Goal: Information Seeking & Learning: Learn about a topic

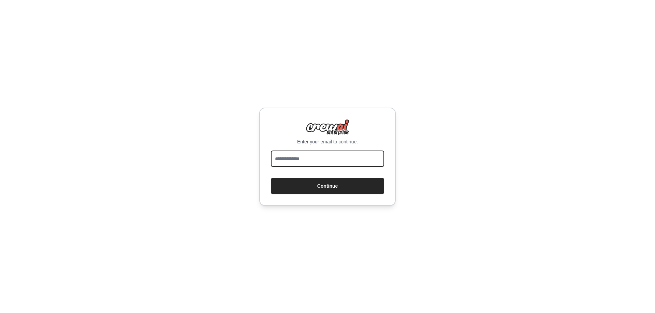
click at [310, 159] on input "email" at bounding box center [327, 159] width 113 height 16
type input "**********"
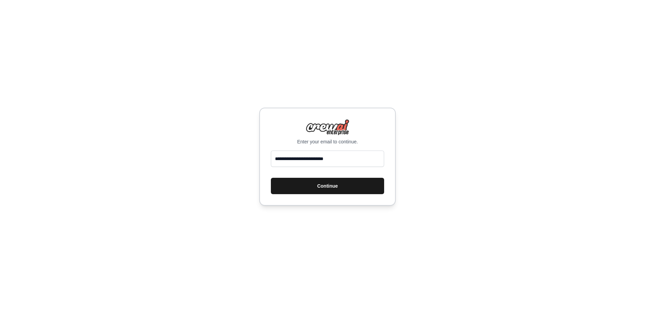
click at [345, 189] on button "Continue" at bounding box center [327, 186] width 113 height 16
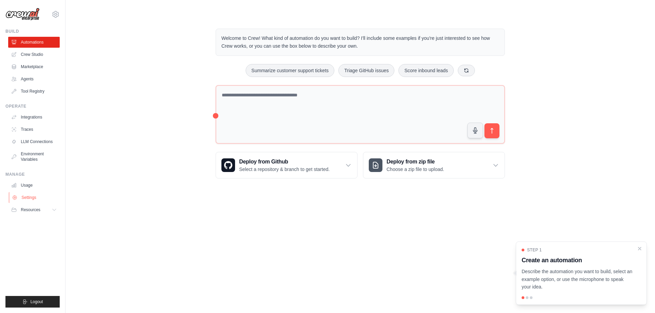
click at [23, 197] on link "Settings" at bounding box center [34, 197] width 51 height 11
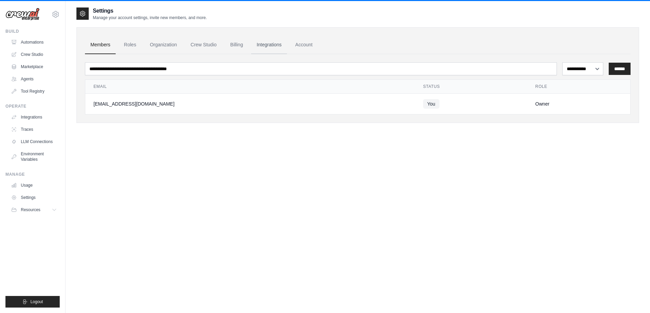
click at [276, 46] on link "Integrations" at bounding box center [269, 45] width 36 height 18
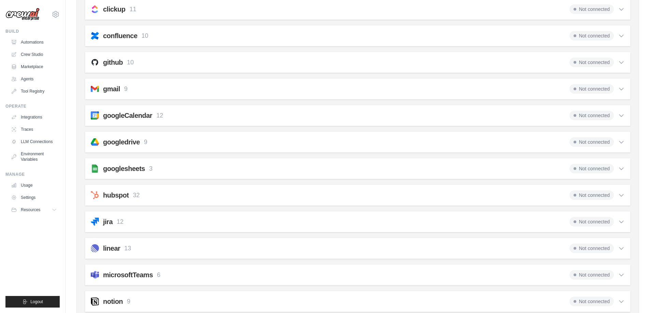
scroll to position [171, 0]
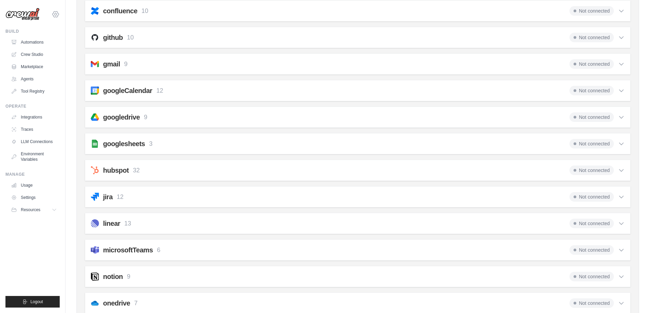
click at [55, 17] on icon at bounding box center [55, 14] width 8 height 8
click at [44, 47] on link "Settings" at bounding box center [56, 46] width 60 height 12
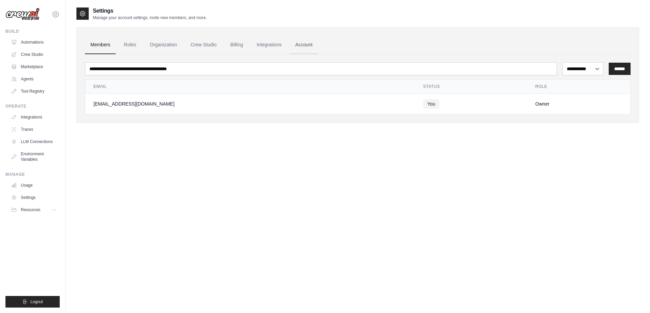
click at [302, 48] on link "Account" at bounding box center [304, 45] width 28 height 18
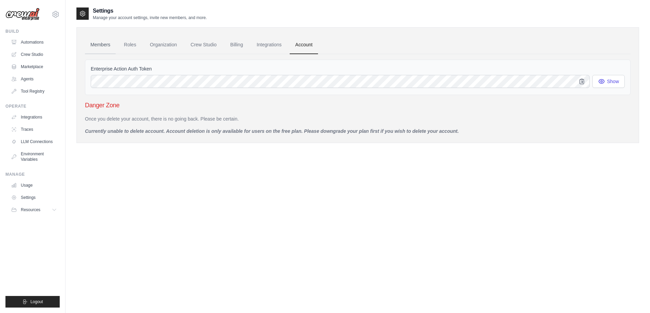
click at [98, 45] on link "Members" at bounding box center [100, 45] width 31 height 18
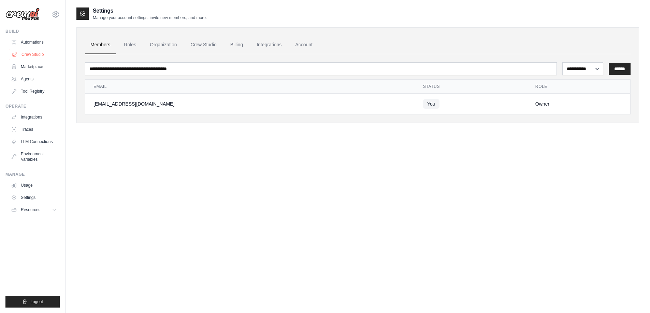
click at [38, 56] on link "Crew Studio" at bounding box center [34, 54] width 51 height 11
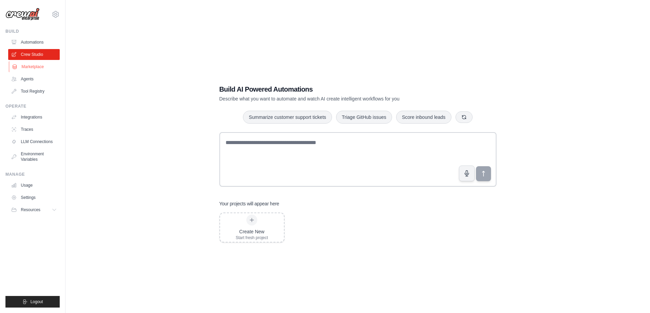
click at [36, 68] on link "Marketplace" at bounding box center [34, 66] width 51 height 11
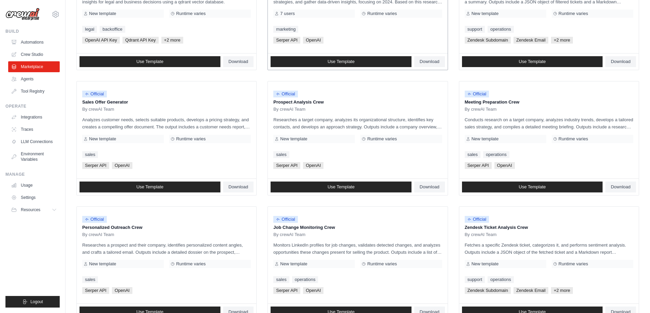
scroll to position [319, 0]
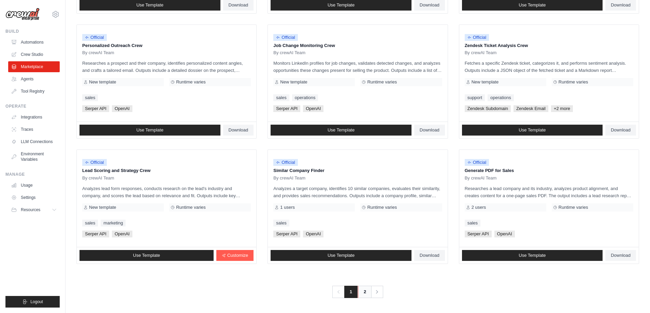
click at [361, 291] on link "2" at bounding box center [365, 292] width 14 height 12
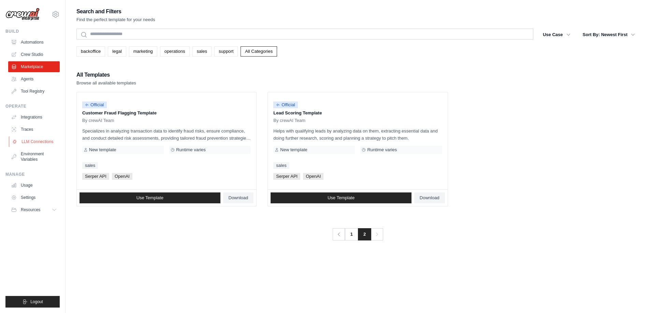
click at [30, 141] on link "LLM Connections" at bounding box center [34, 141] width 51 height 11
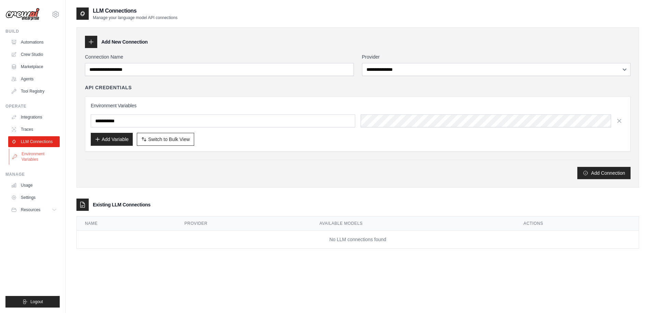
click at [31, 157] on link "Environment Variables" at bounding box center [34, 157] width 51 height 16
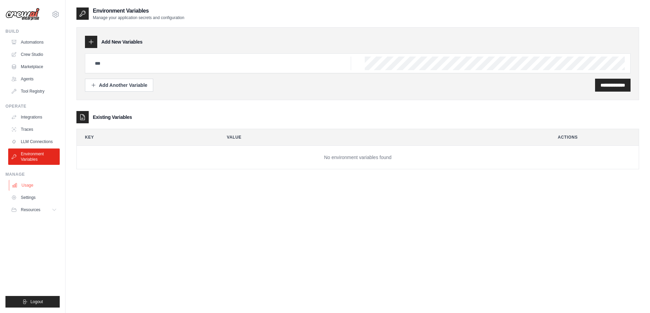
click at [27, 186] on link "Usage" at bounding box center [34, 185] width 51 height 11
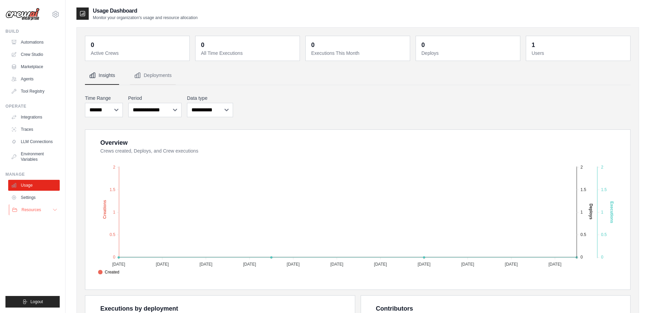
click at [45, 210] on button "Resources" at bounding box center [34, 210] width 51 height 11
click at [45, 254] on span "Video Tutorials" at bounding box center [37, 254] width 27 height 5
click at [50, 219] on link "Documentation" at bounding box center [36, 222] width 47 height 10
